Goal: Check status: Check status

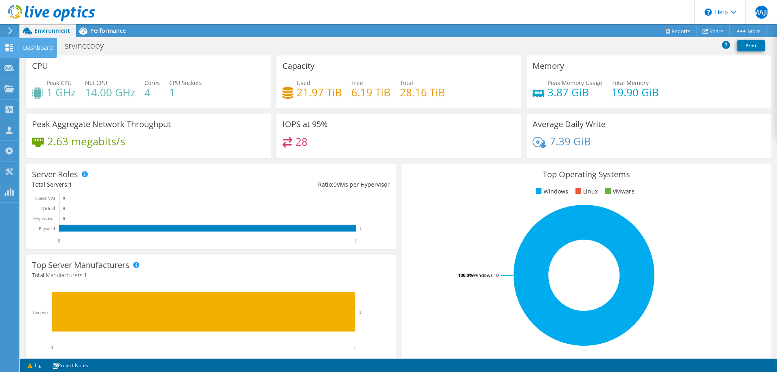
click at [6, 51] on use at bounding box center [10, 48] width 8 height 8
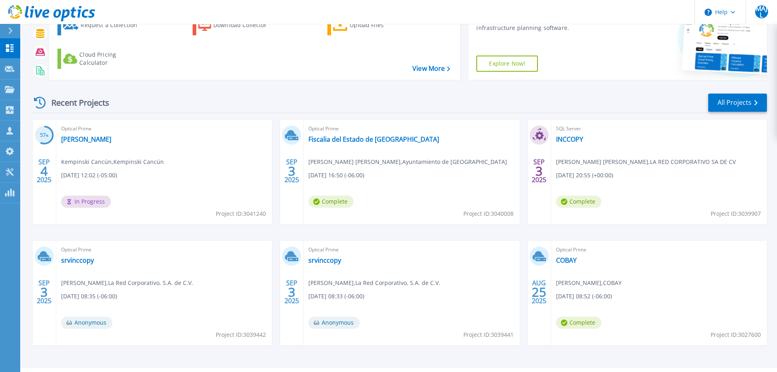
scroll to position [76, 0]
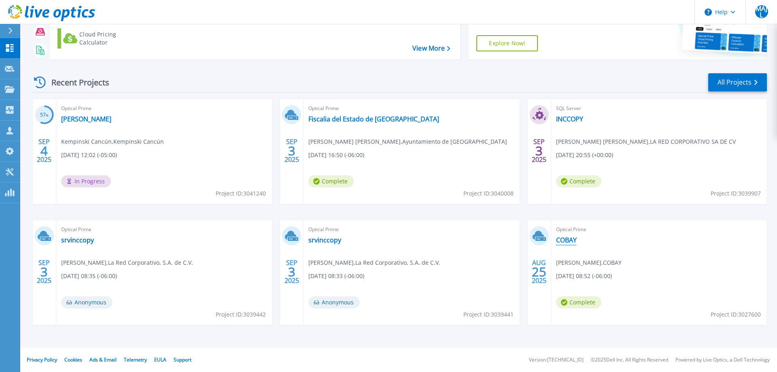
click at [571, 241] on link "COBAY" at bounding box center [566, 240] width 21 height 8
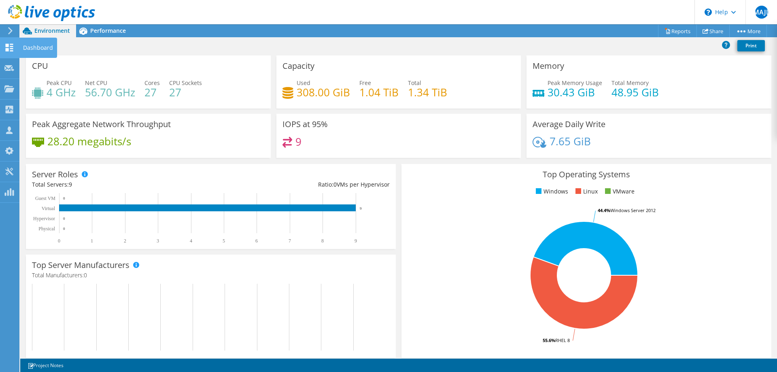
click at [9, 51] on icon at bounding box center [9, 48] width 10 height 8
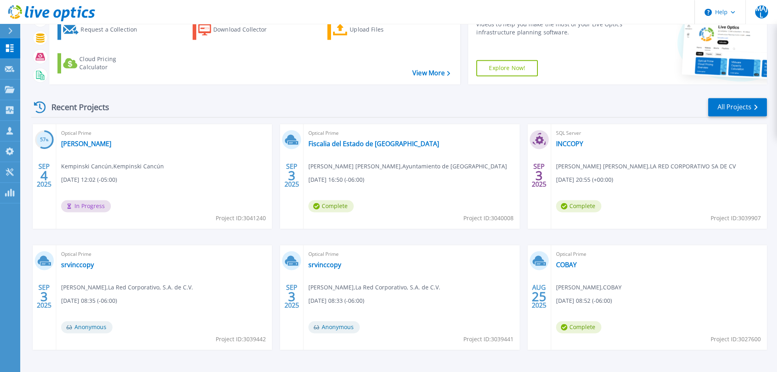
scroll to position [35, 0]
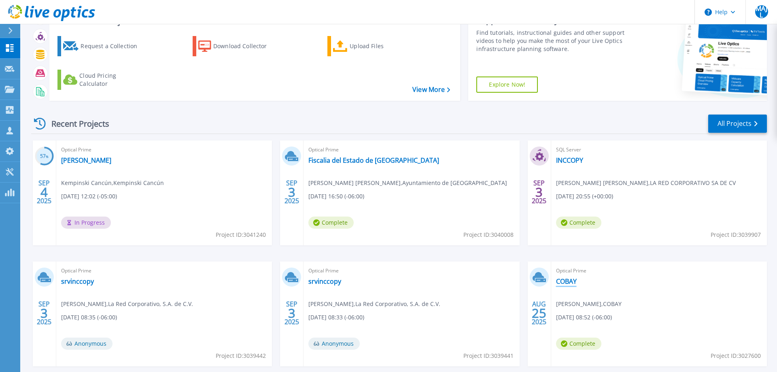
click at [570, 277] on link "COBAY" at bounding box center [566, 281] width 21 height 8
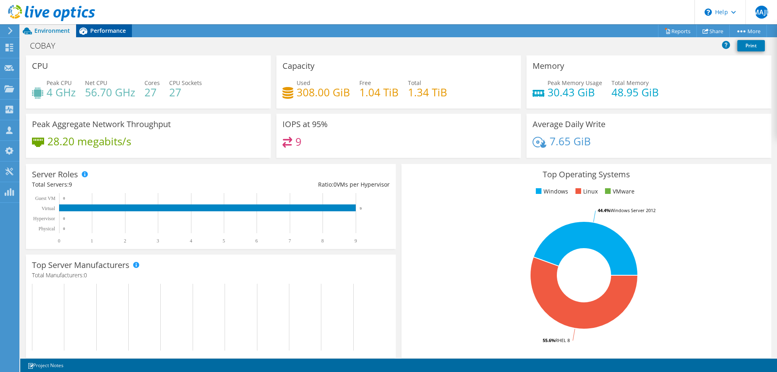
click at [116, 31] on span "Performance" at bounding box center [108, 31] width 36 height 8
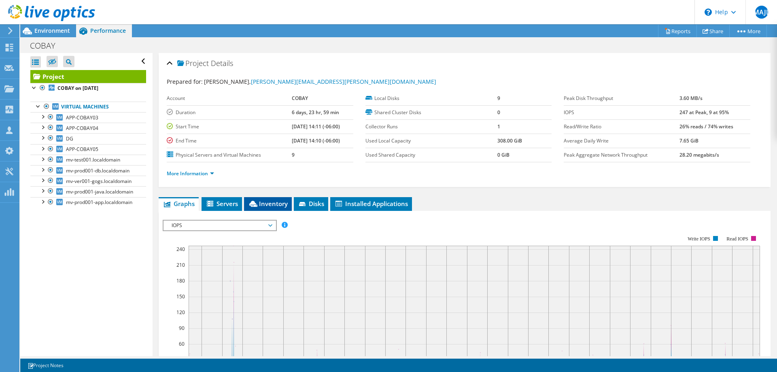
click at [256, 205] on icon at bounding box center [253, 204] width 8 height 6
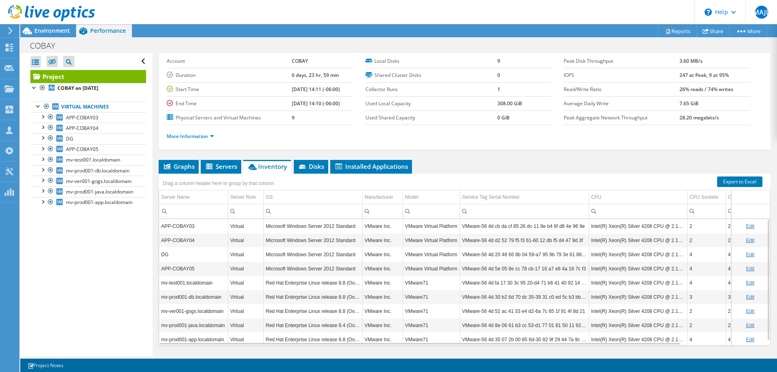
scroll to position [16, 0]
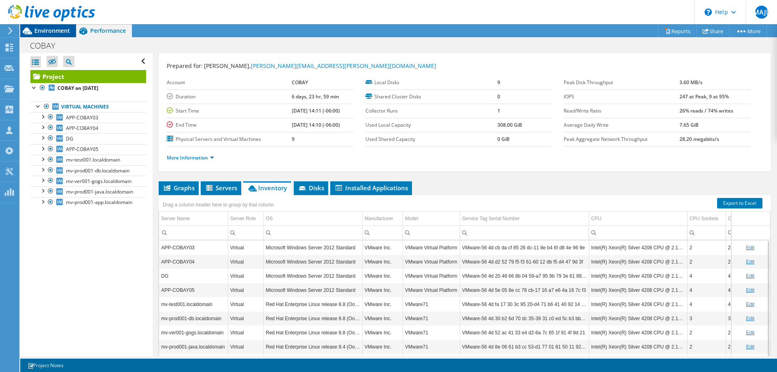
click at [61, 35] on div "Environment" at bounding box center [48, 30] width 56 height 13
